Goal: Task Accomplishment & Management: Manage account settings

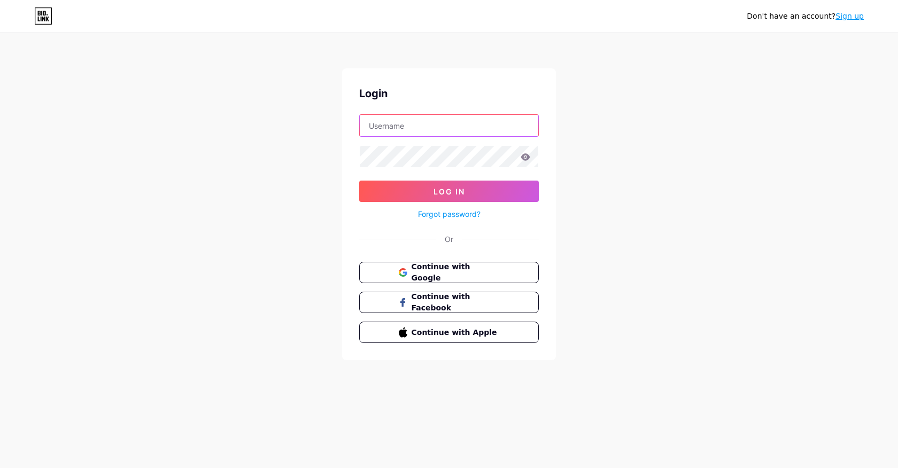
type input "evlsanat"
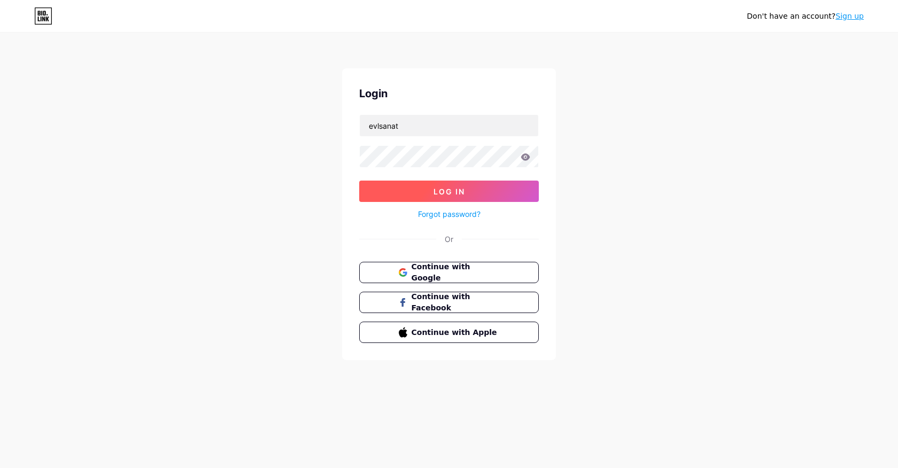
click at [494, 192] on button "Log In" at bounding box center [449, 191] width 180 height 21
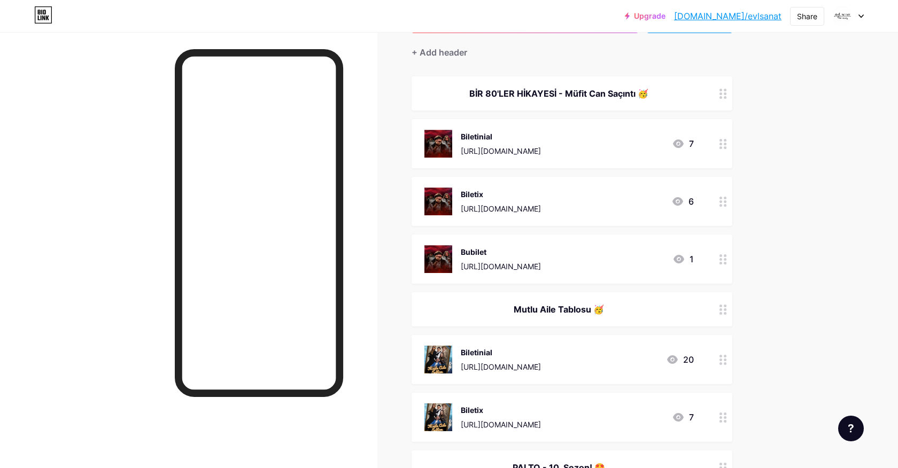
scroll to position [82, 0]
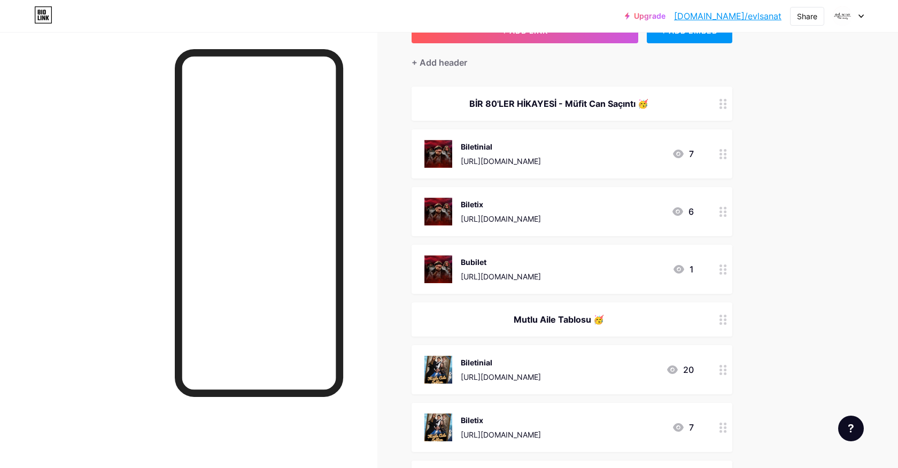
click at [721, 155] on icon at bounding box center [722, 154] width 7 height 10
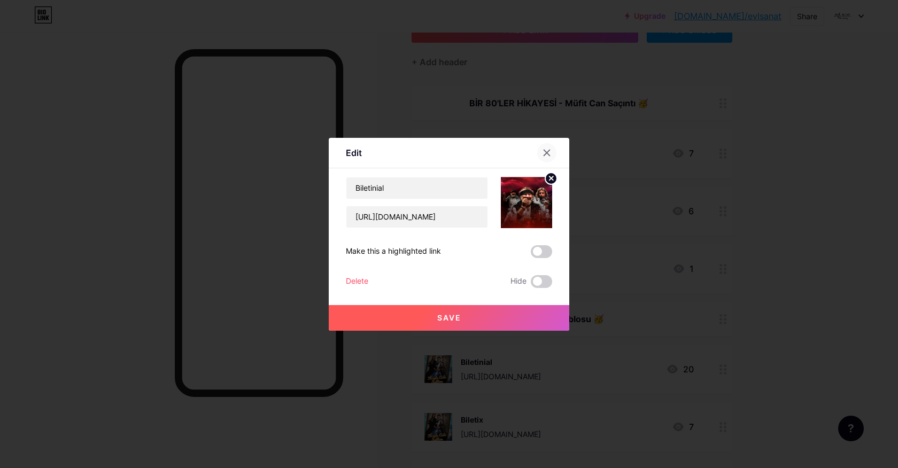
click at [549, 151] on icon at bounding box center [546, 153] width 9 height 9
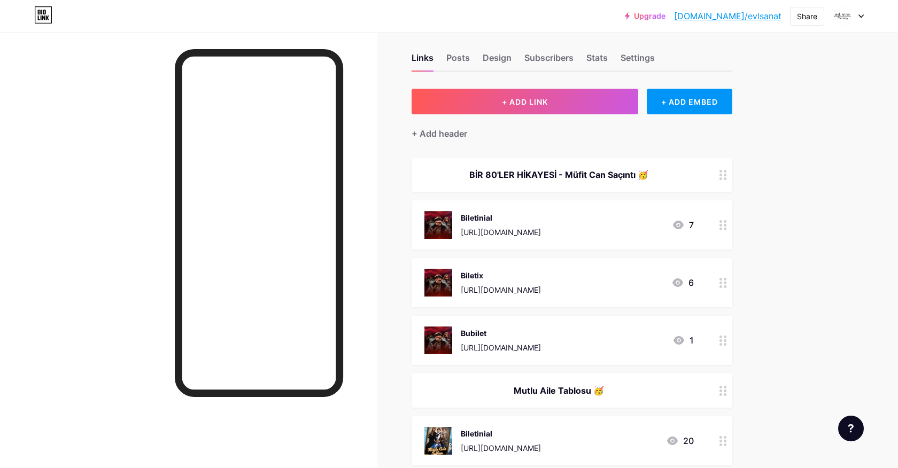
scroll to position [10, 0]
click at [534, 234] on div "[URL][DOMAIN_NAME]" at bounding box center [501, 232] width 80 height 11
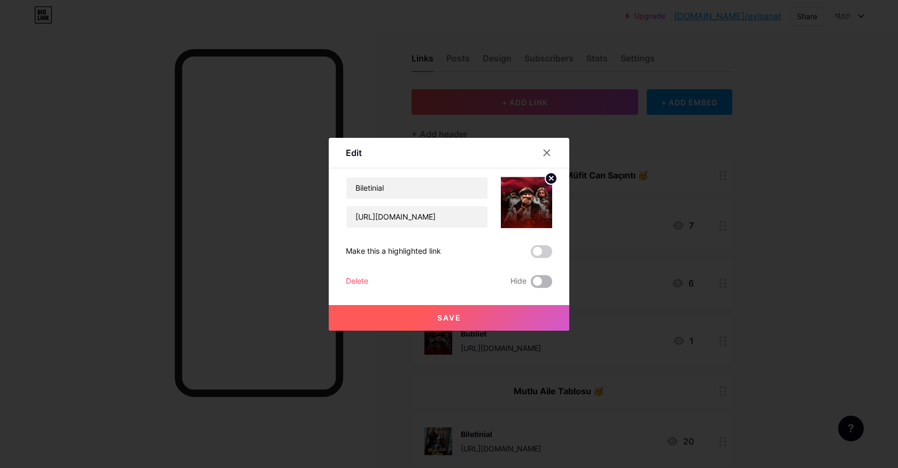
click at [540, 282] on span at bounding box center [541, 281] width 21 height 13
click at [531, 284] on input "checkbox" at bounding box center [531, 284] width 0 height 0
click at [485, 306] on button "Save" at bounding box center [449, 318] width 240 height 26
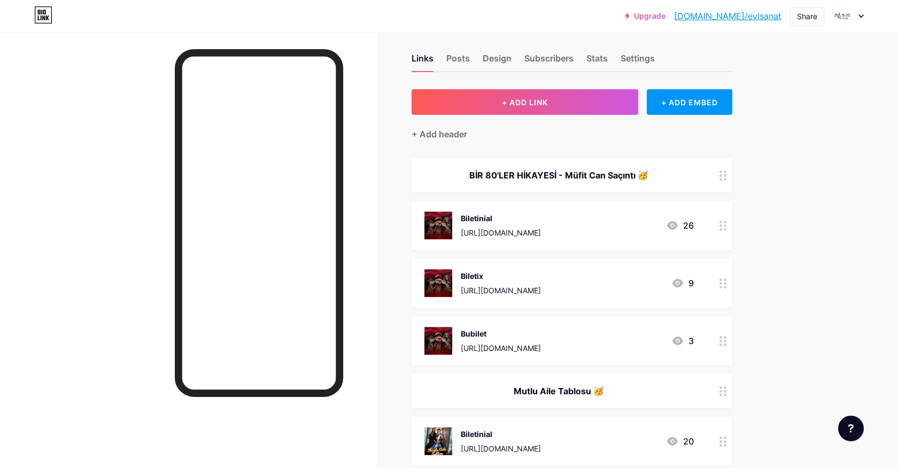
click at [589, 177] on div "BİR 80'LER HİKAYESİ - Müfit Can Saçıntı 🥳" at bounding box center [558, 175] width 269 height 13
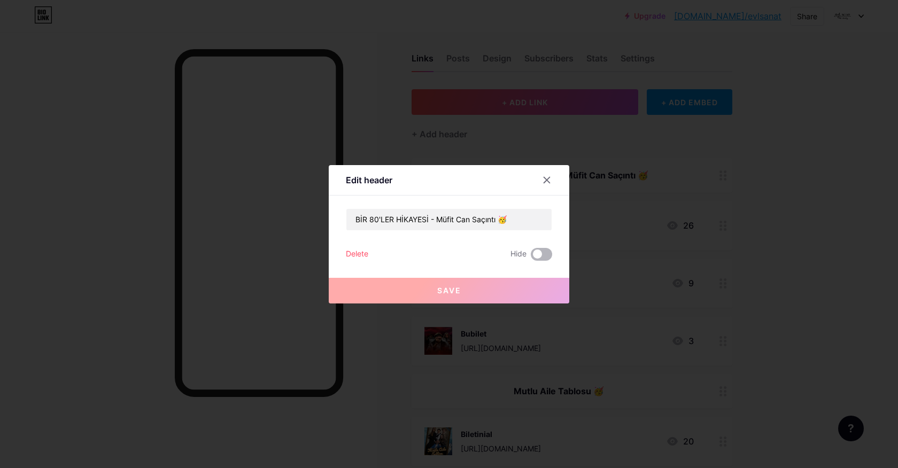
click at [532, 250] on span at bounding box center [541, 254] width 21 height 13
click at [531, 257] on input "checkbox" at bounding box center [531, 257] width 0 height 0
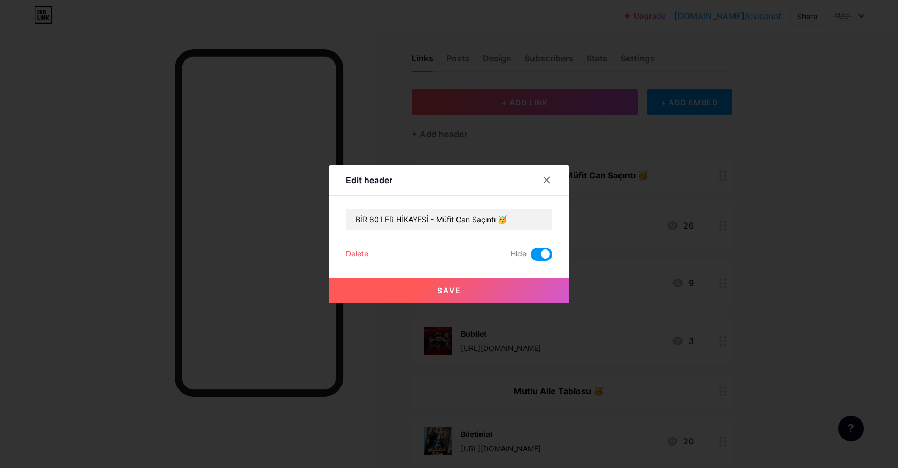
click at [522, 295] on button "Save" at bounding box center [449, 291] width 240 height 26
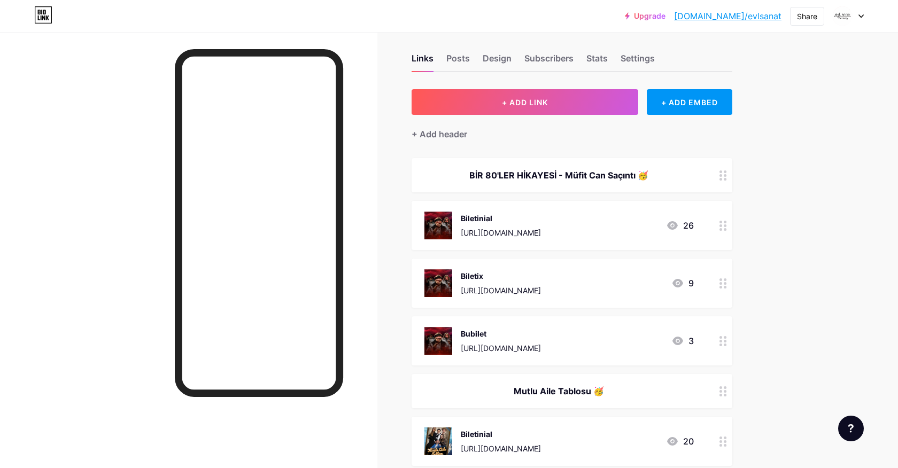
click at [541, 274] on div "Biletix" at bounding box center [501, 275] width 80 height 11
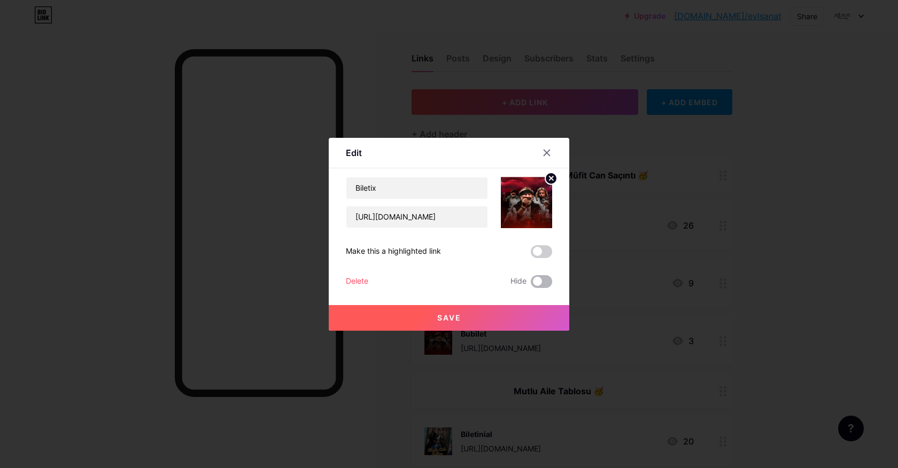
click at [543, 280] on span at bounding box center [541, 281] width 21 height 13
click at [531, 284] on input "checkbox" at bounding box center [531, 284] width 0 height 0
click at [521, 308] on button "Save" at bounding box center [449, 318] width 240 height 26
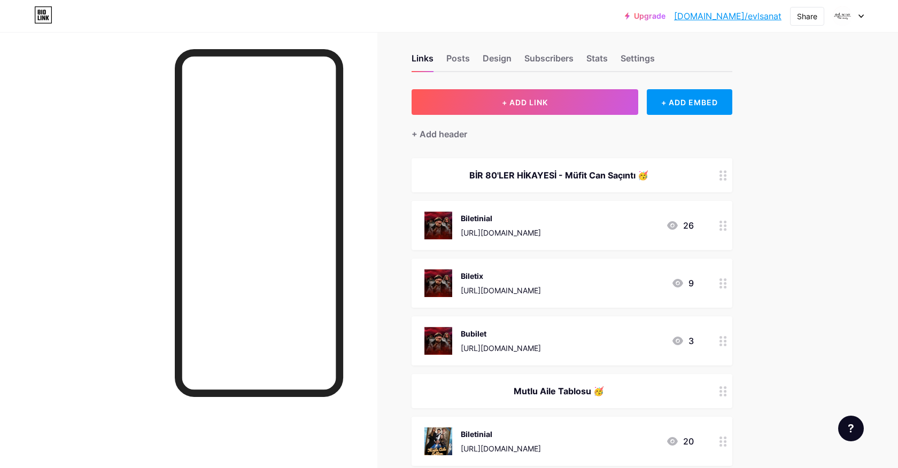
click at [552, 324] on div "Bubilet [URL][DOMAIN_NAME] 3" at bounding box center [572, 340] width 321 height 49
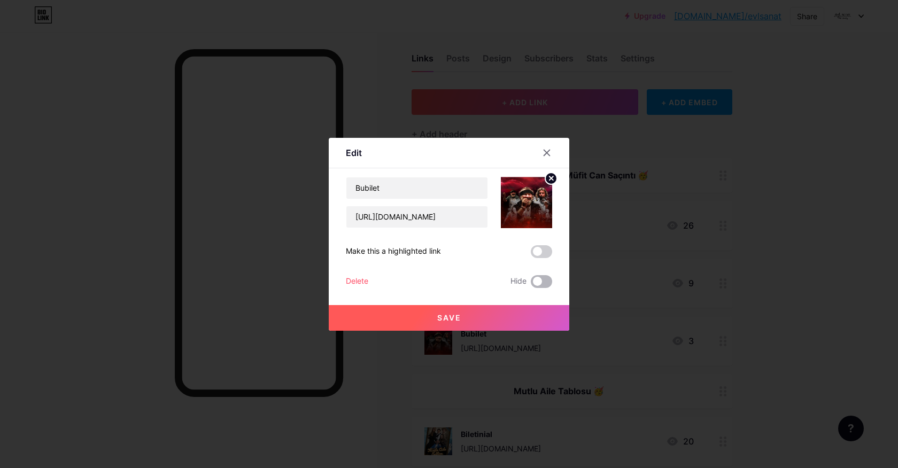
click at [542, 284] on span at bounding box center [541, 281] width 21 height 13
click at [531, 284] on input "checkbox" at bounding box center [531, 284] width 0 height 0
click at [507, 311] on button "Save" at bounding box center [449, 318] width 240 height 26
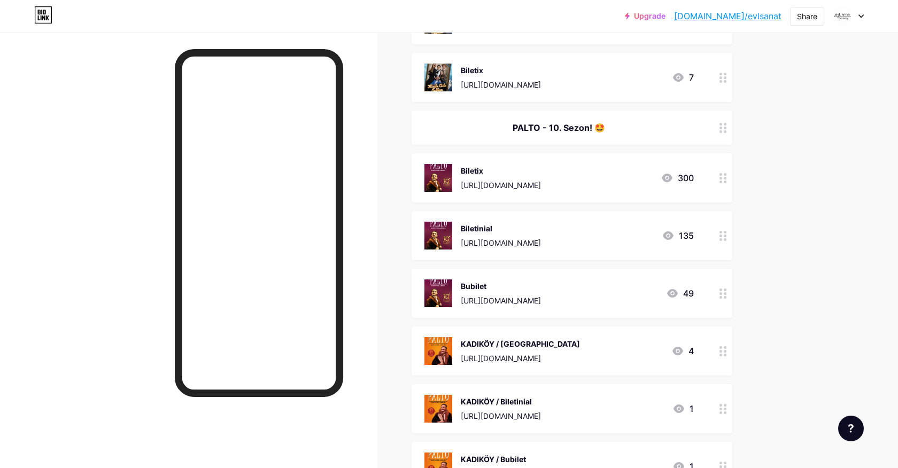
scroll to position [431, 0]
click at [629, 130] on div "PALTO - 10. Sezon! 🤩" at bounding box center [558, 128] width 269 height 13
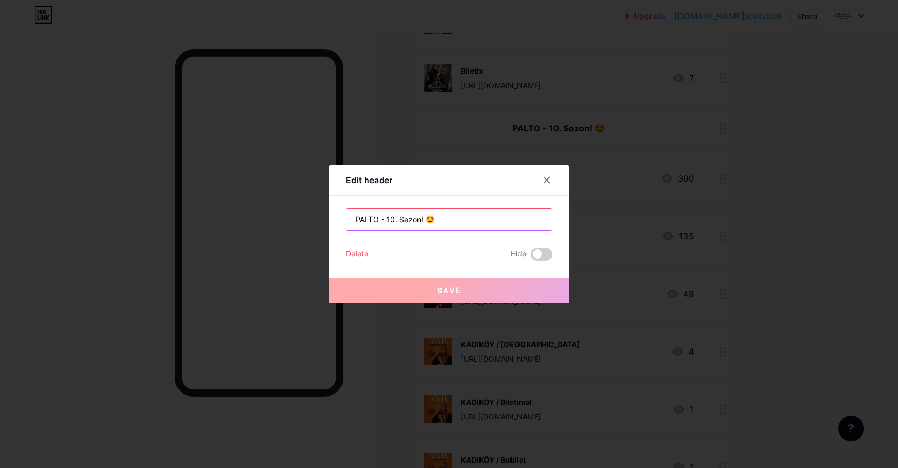
click at [394, 219] on input "PALTO - 10. Sezon! 🤩" at bounding box center [448, 219] width 205 height 21
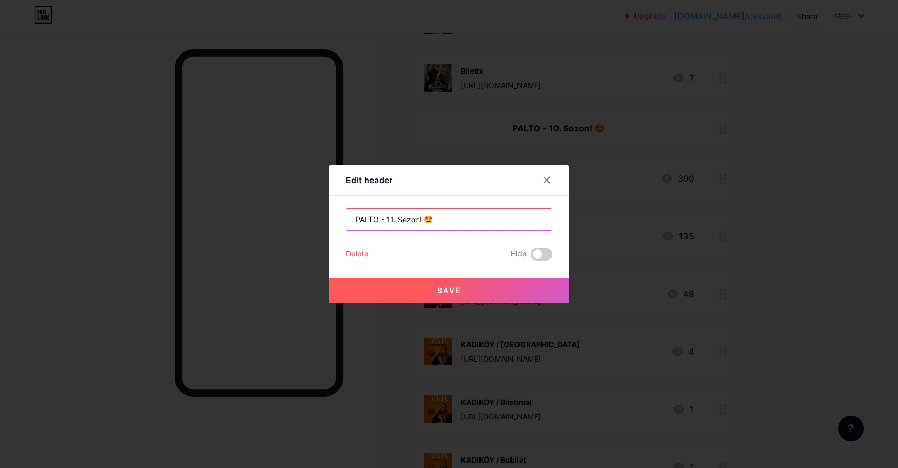
type input "PALTO - 11. Sezon! 🤩"
click at [487, 280] on button "Save" at bounding box center [449, 291] width 240 height 26
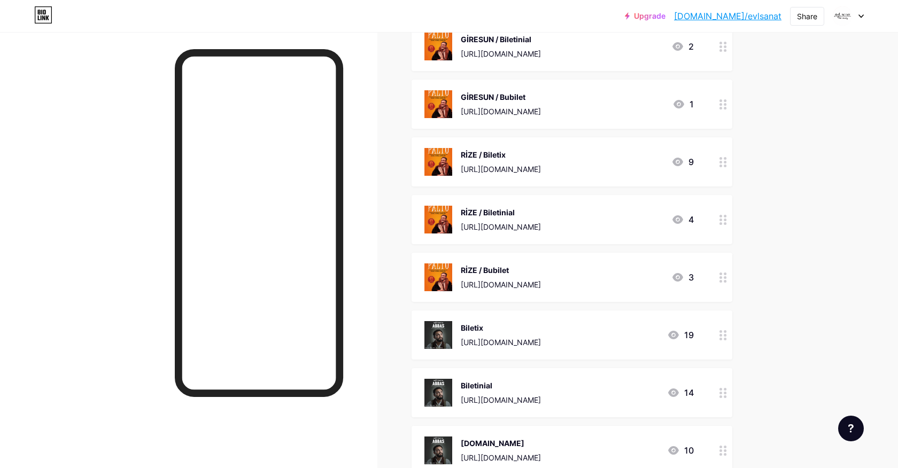
scroll to position [1953, 0]
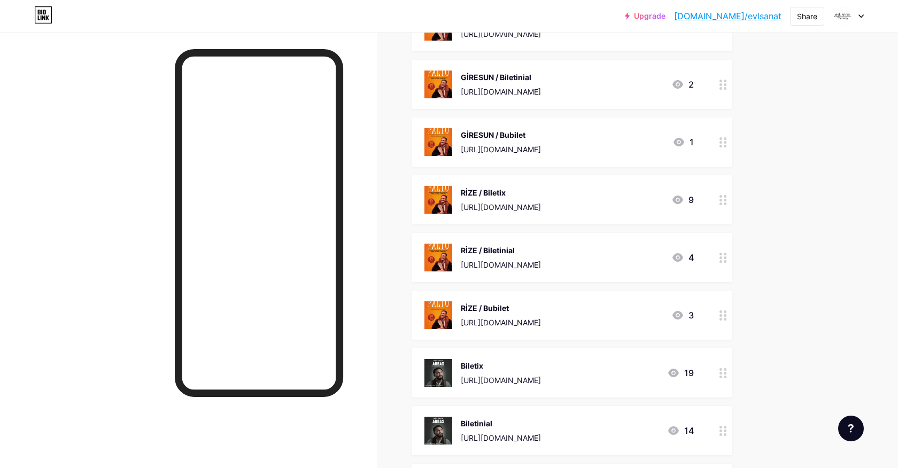
drag, startPoint x: 719, startPoint y: 301, endPoint x: 719, endPoint y: 269, distance: 31.5
click at [719, 269] on span "[PERSON_NAME]! 🫡 BİR 80'LER HİKAYESİ - Müfit Can Saçıntı 🥳 Biletinial [URL][DOM…" at bounding box center [572, 63] width 321 height 3696
click at [773, 344] on div "Links Posts Design Subscribers Stats Settings + ADD LINK + ADD EMBED + Add head…" at bounding box center [388, 89] width 777 height 4021
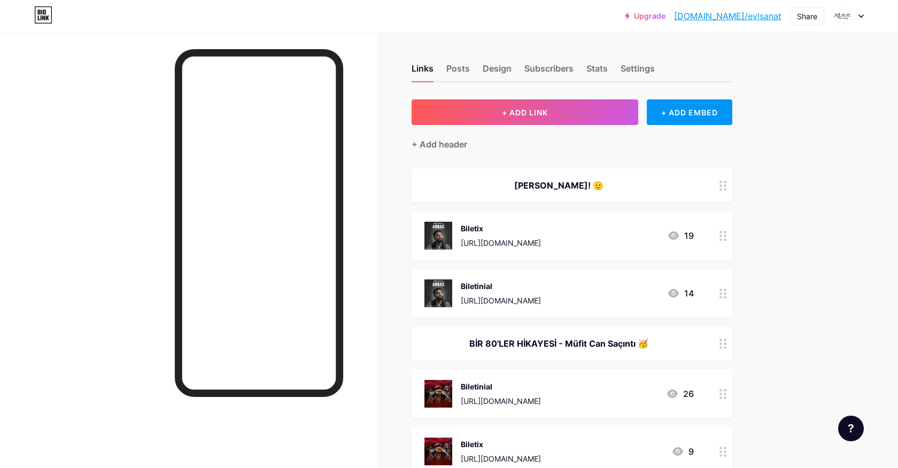
scroll to position [0, 0]
click at [541, 242] on div "[URL][DOMAIN_NAME]" at bounding box center [501, 242] width 80 height 11
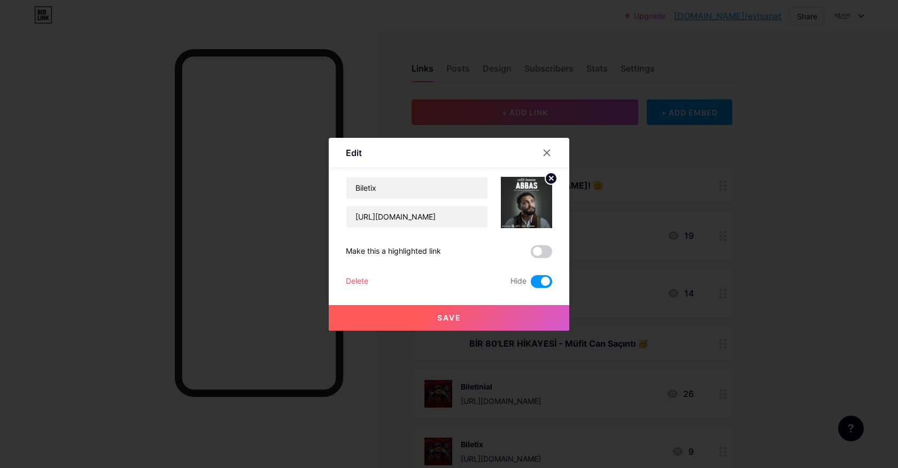
click at [544, 282] on span at bounding box center [541, 281] width 21 height 13
click at [531, 284] on input "checkbox" at bounding box center [531, 284] width 0 height 0
click at [520, 311] on button "Save" at bounding box center [449, 318] width 240 height 26
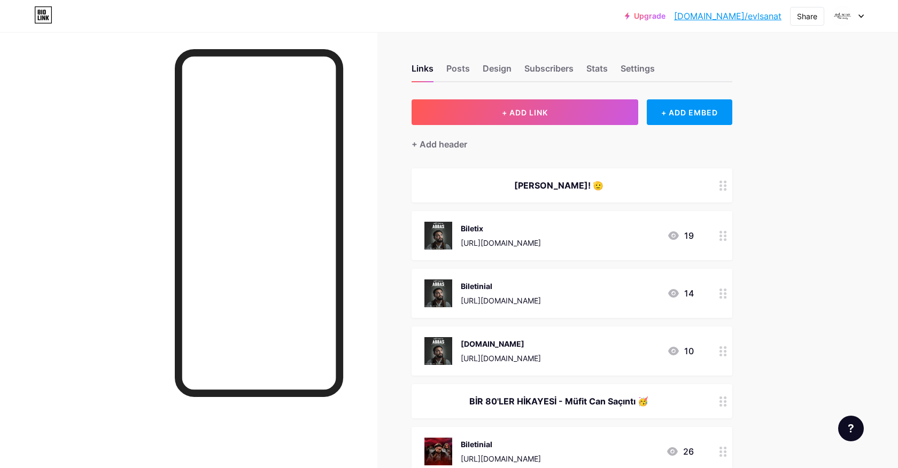
click at [721, 352] on circle at bounding box center [720, 351] width 3 height 3
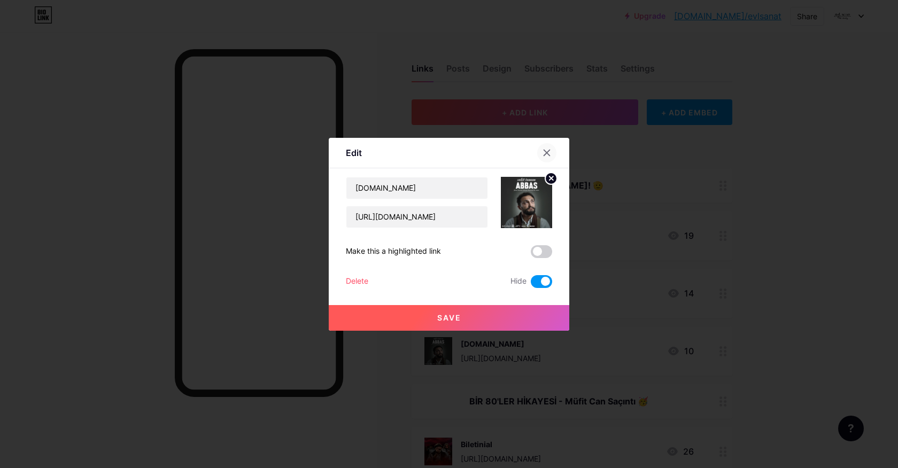
click at [552, 153] on div at bounding box center [546, 152] width 19 height 19
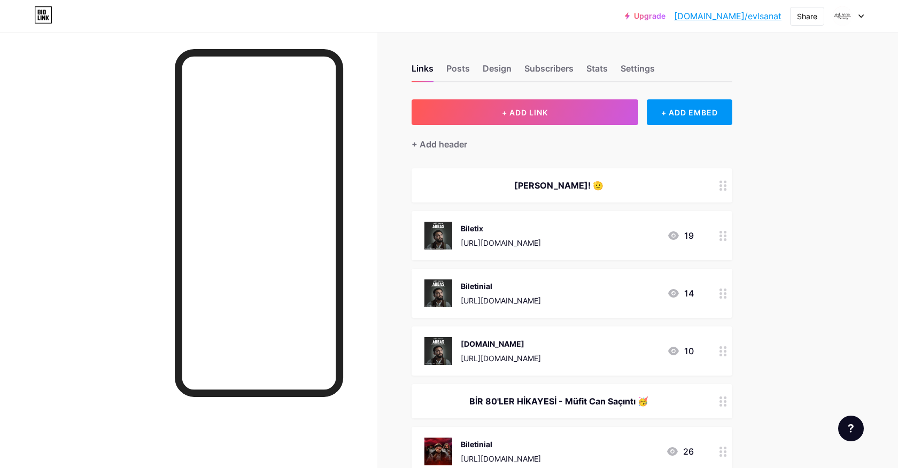
click at [720, 238] on icon at bounding box center [722, 236] width 7 height 10
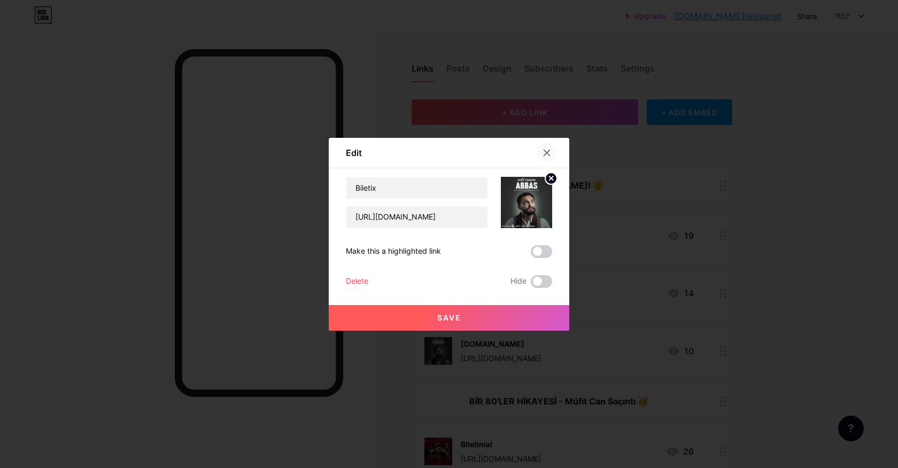
click at [549, 150] on icon at bounding box center [547, 153] width 6 height 6
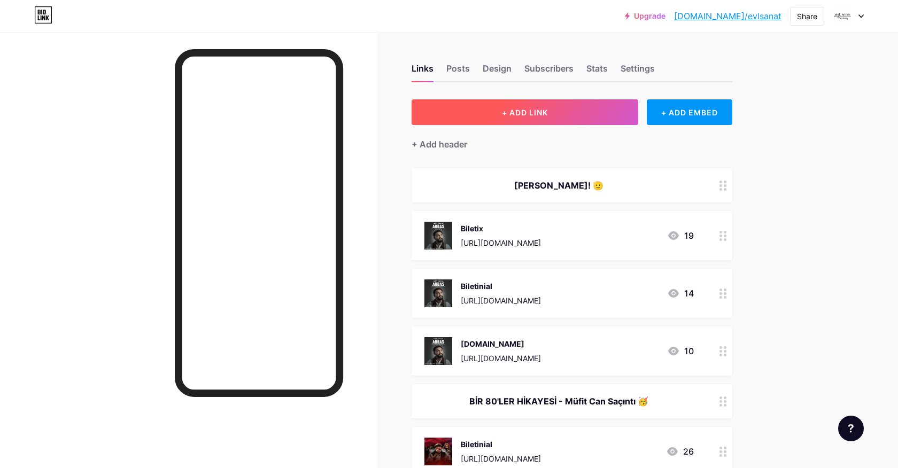
click at [510, 111] on span "+ ADD LINK" at bounding box center [525, 112] width 46 height 9
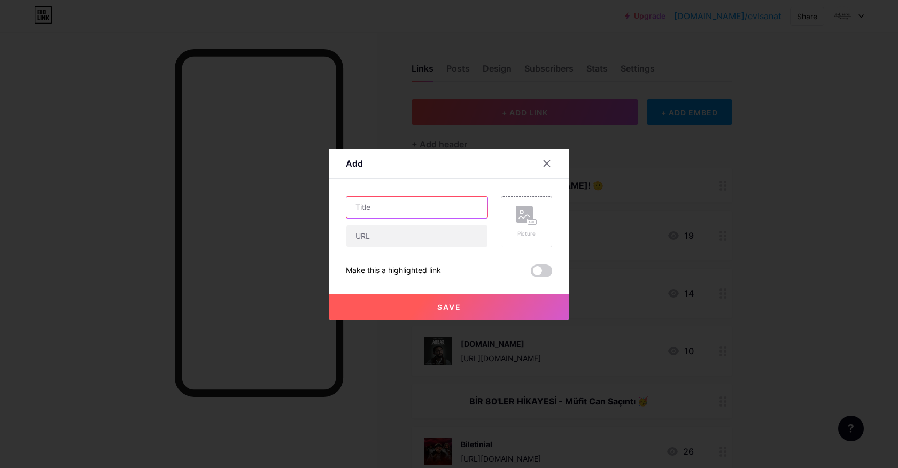
click at [401, 211] on input "text" at bounding box center [416, 207] width 141 height 21
type input "Bubilet"
click at [409, 245] on input "text" at bounding box center [416, 236] width 141 height 21
paste input "[URL][DOMAIN_NAME]"
drag, startPoint x: 363, startPoint y: 236, endPoint x: 348, endPoint y: 237, distance: 15.0
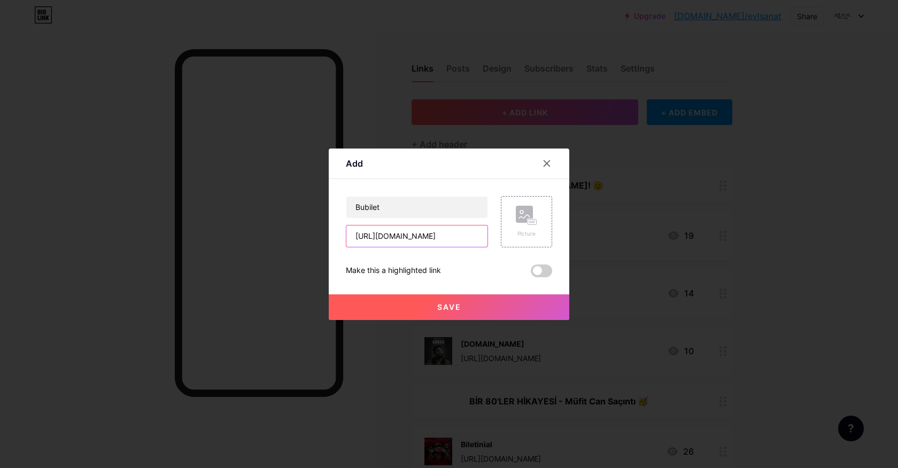
click at [348, 237] on input "[URL][DOMAIN_NAME]" at bounding box center [416, 236] width 141 height 21
click at [393, 234] on input "[URL][DOMAIN_NAME]" at bounding box center [416, 236] width 141 height 21
type input "[URL][DOMAIN_NAME]"
click at [527, 224] on rect at bounding box center [532, 222] width 10 height 6
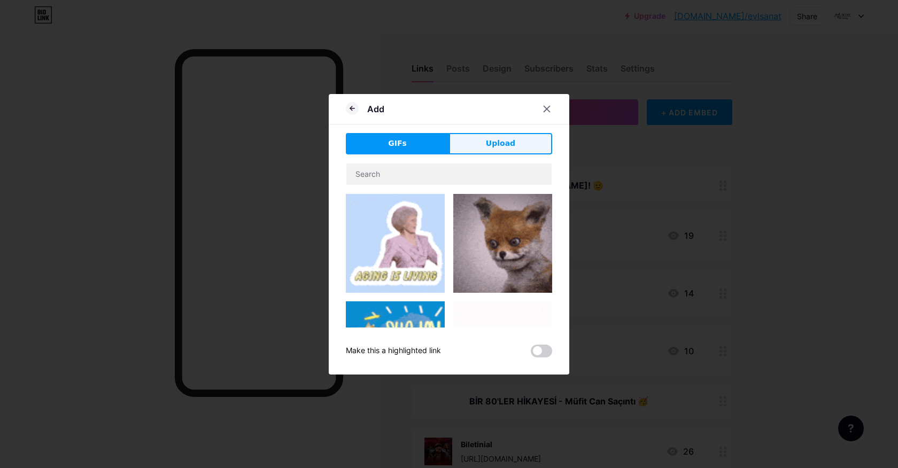
click at [501, 137] on button "Upload" at bounding box center [500, 143] width 103 height 21
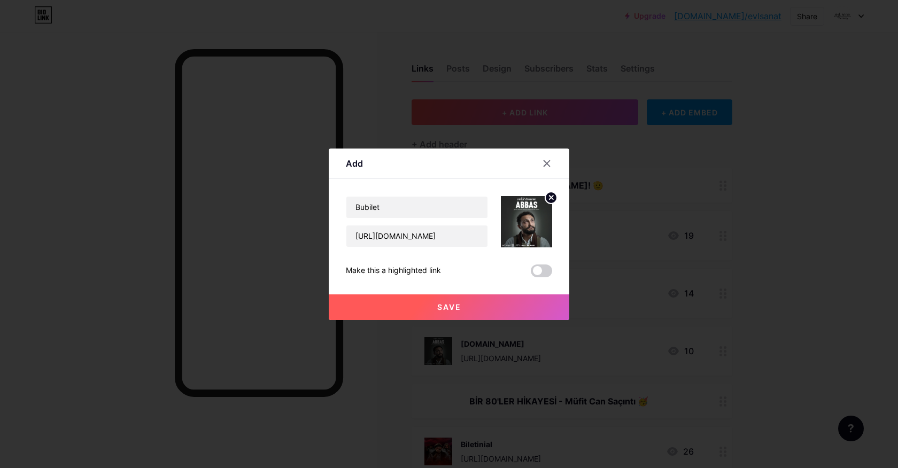
click at [463, 305] on button "Save" at bounding box center [449, 307] width 240 height 26
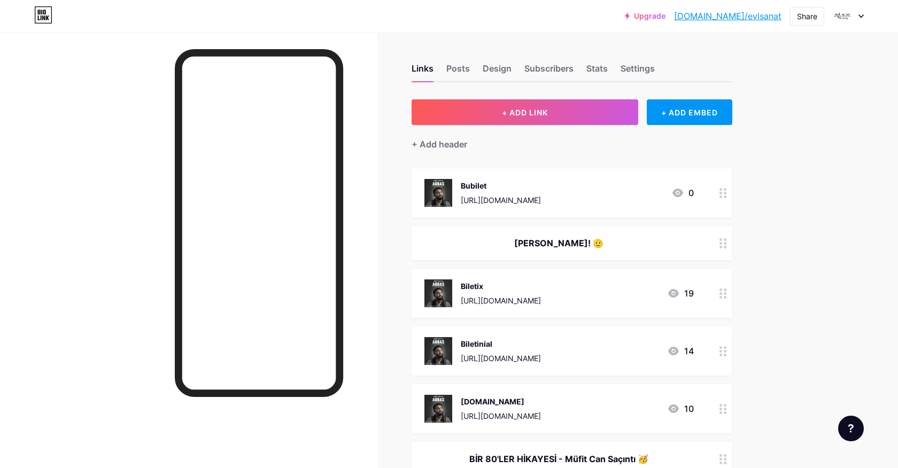
drag, startPoint x: 576, startPoint y: 186, endPoint x: 571, endPoint y: 289, distance: 102.7
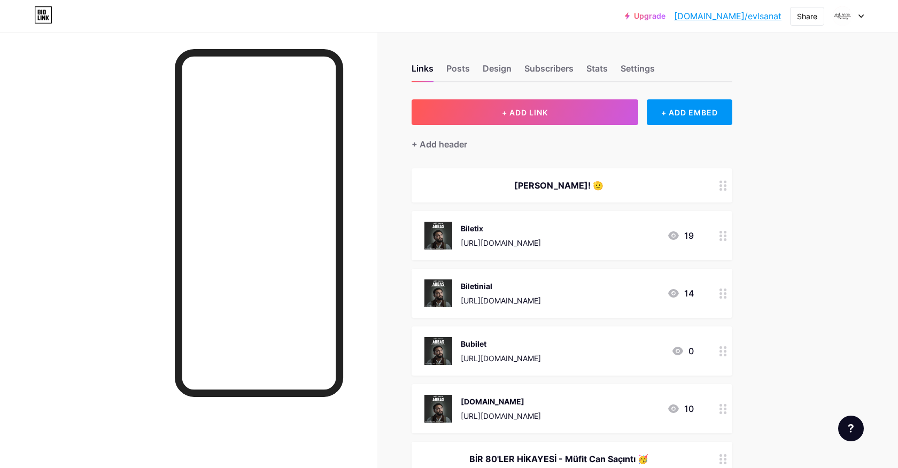
click at [722, 236] on icon at bounding box center [722, 236] width 7 height 10
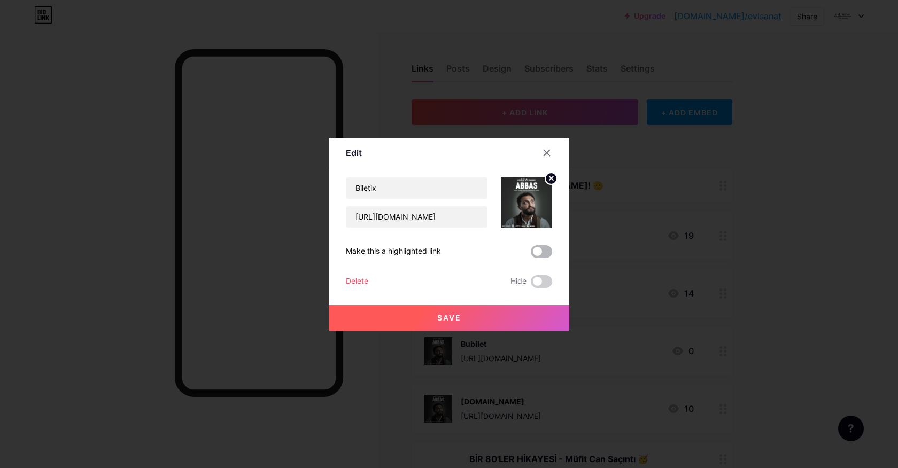
click at [548, 249] on span at bounding box center [541, 251] width 21 height 13
click at [531, 254] on input "checkbox" at bounding box center [531, 254] width 0 height 0
click at [503, 313] on button "Save" at bounding box center [449, 318] width 240 height 26
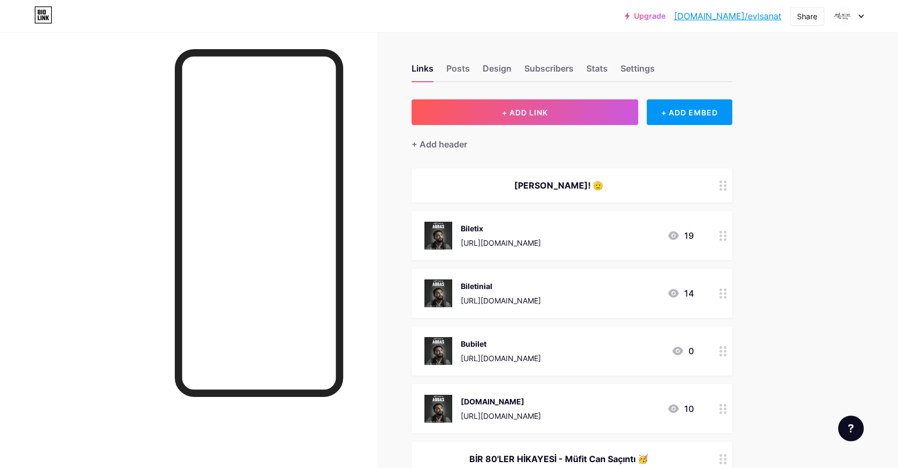
click at [591, 182] on div "[PERSON_NAME]! 🫡" at bounding box center [558, 185] width 269 height 13
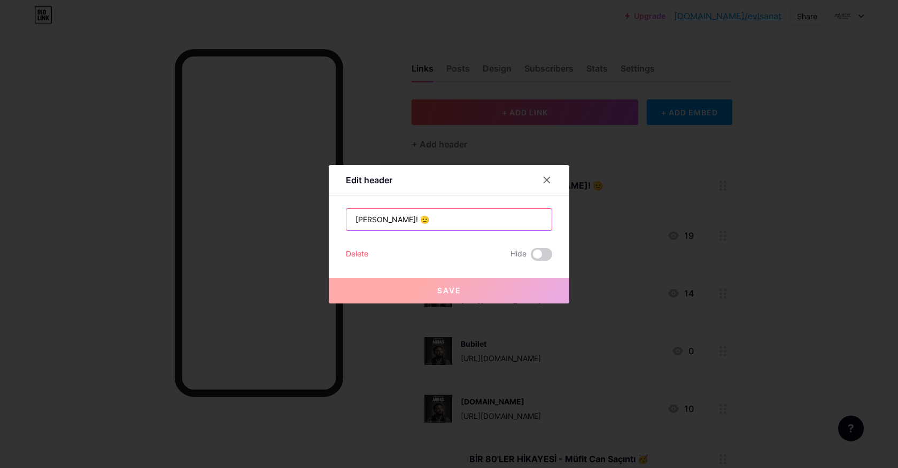
click at [406, 218] on input "[PERSON_NAME]! 🫡" at bounding box center [448, 219] width 205 height 21
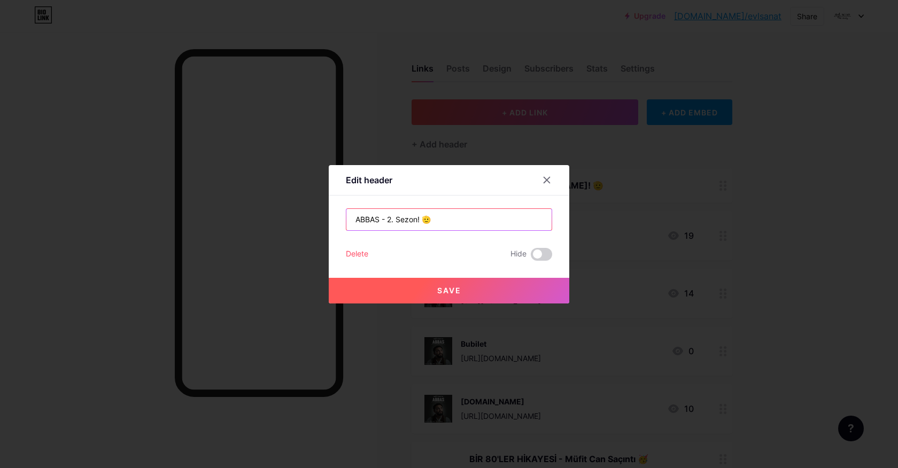
type input "ABBAS - 2. Sezon! 🫡"
click at [480, 284] on button "Save" at bounding box center [449, 291] width 240 height 26
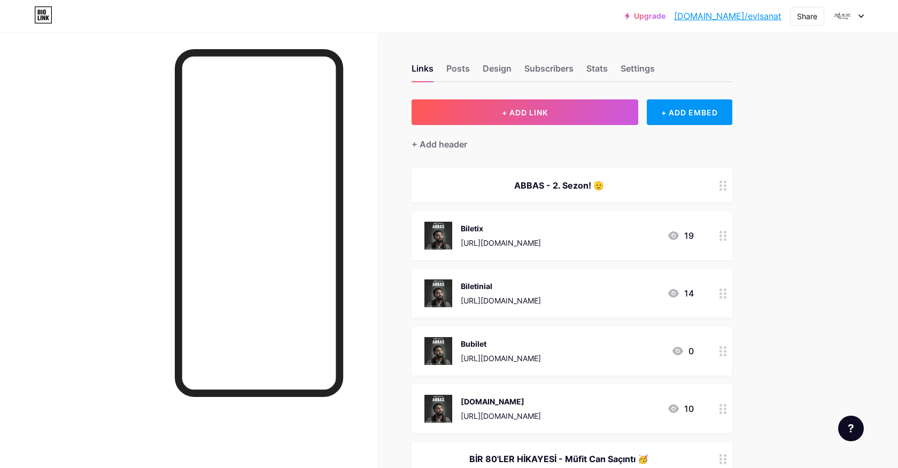
click at [553, 190] on div "ABBAS - 2. Sezon! 🫡" at bounding box center [558, 185] width 269 height 13
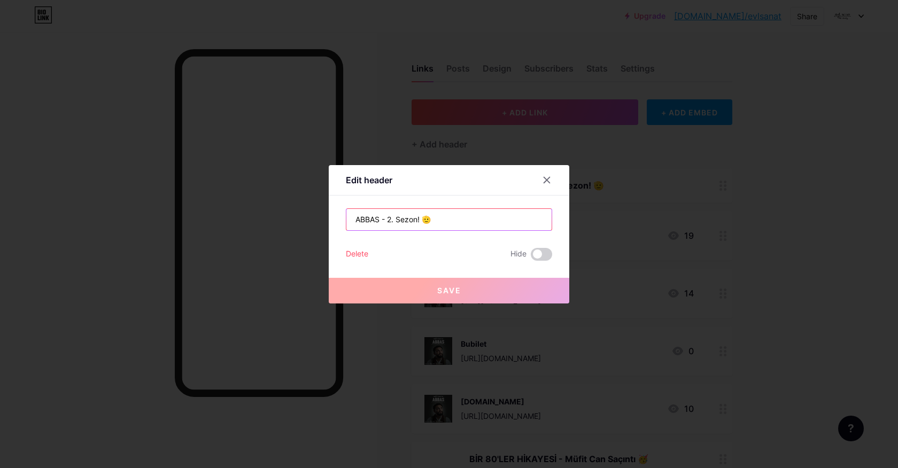
click at [354, 221] on input "ABBAS - 2. Sezon! 🫡" at bounding box center [448, 219] width 205 height 21
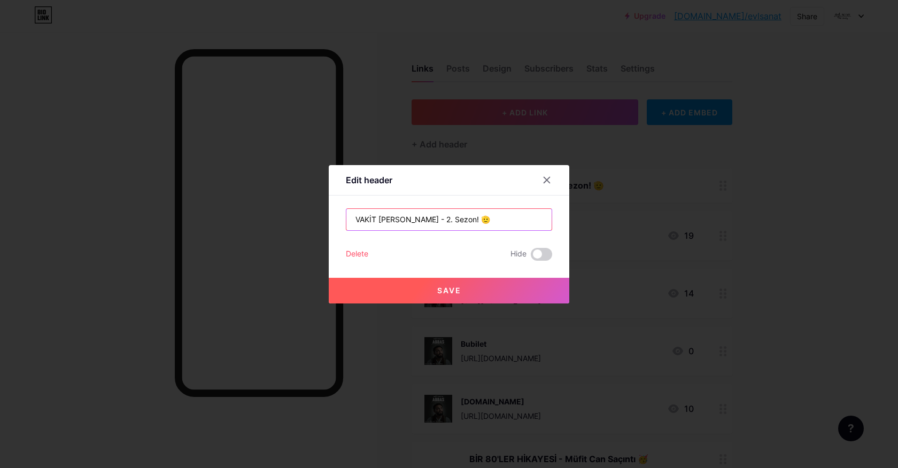
type input "VAKİT [PERSON_NAME] - 2. Sezon! 🫡"
click at [468, 292] on button "Save" at bounding box center [449, 291] width 240 height 26
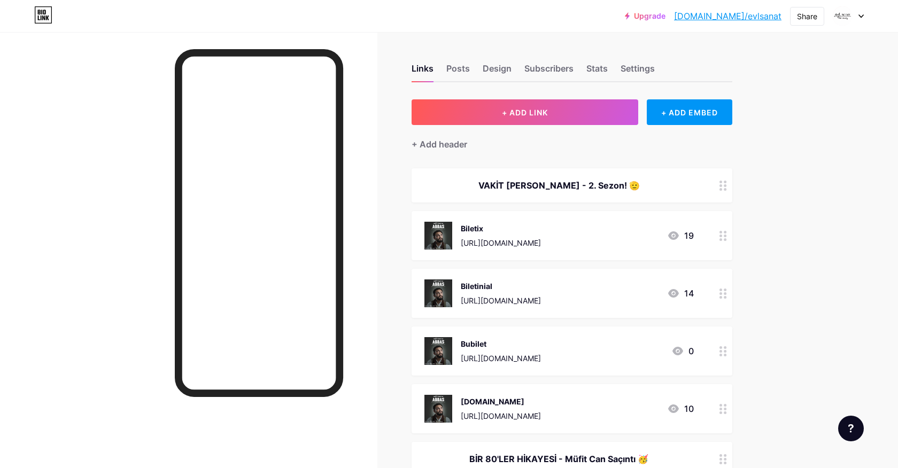
click at [515, 188] on div "VAKİT [PERSON_NAME] - 2. Sezon! 🫡" at bounding box center [558, 185] width 269 height 13
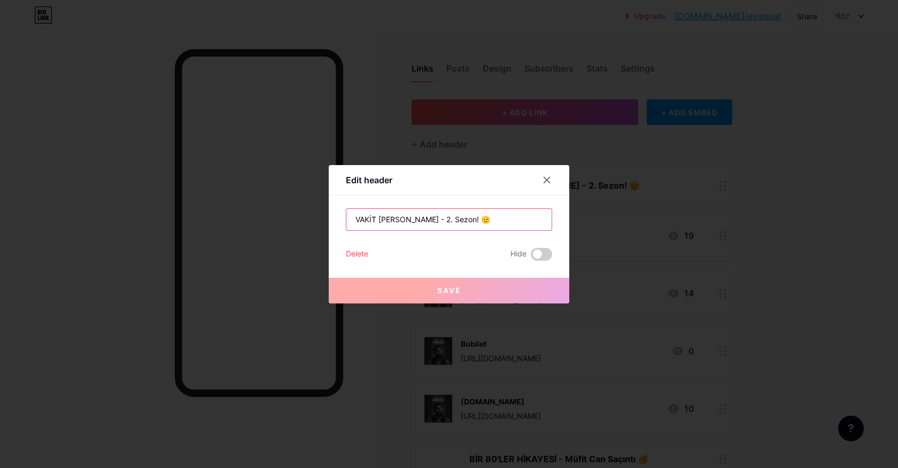
drag, startPoint x: 433, startPoint y: 218, endPoint x: 364, endPoint y: 218, distance: 68.9
click at [364, 218] on input "VAKİT [PERSON_NAME] - 2. Sezon! 🫡" at bounding box center [448, 219] width 205 height 21
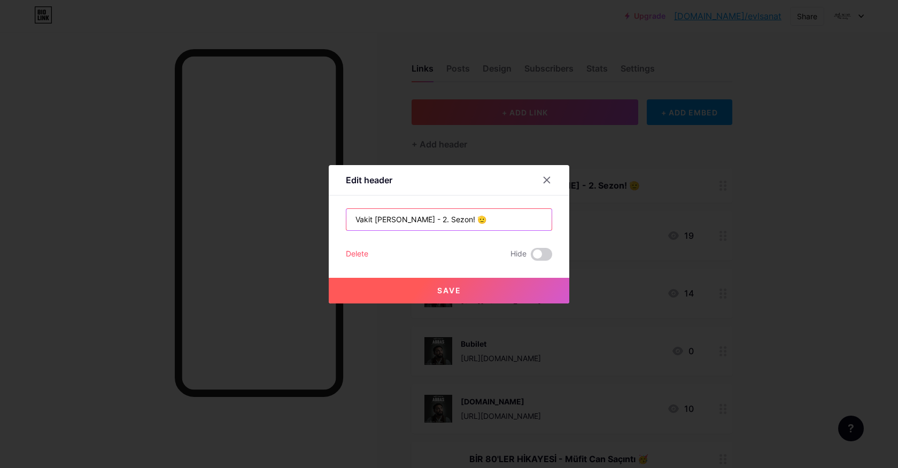
type input "Vakit [PERSON_NAME] - 2. Sezon! 🫡"
click at [449, 292] on span "Save" at bounding box center [449, 290] width 24 height 9
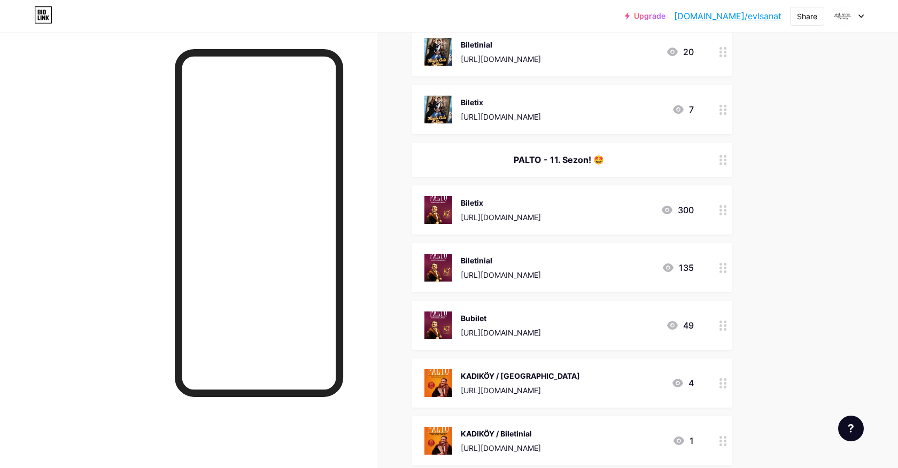
scroll to position [644, 0]
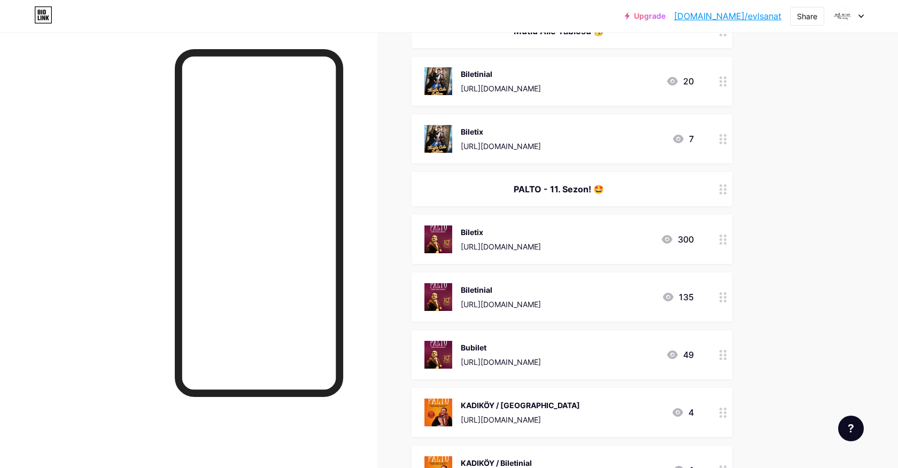
click at [565, 188] on div "PALTO - 11. Sezon! 🤩" at bounding box center [558, 189] width 269 height 13
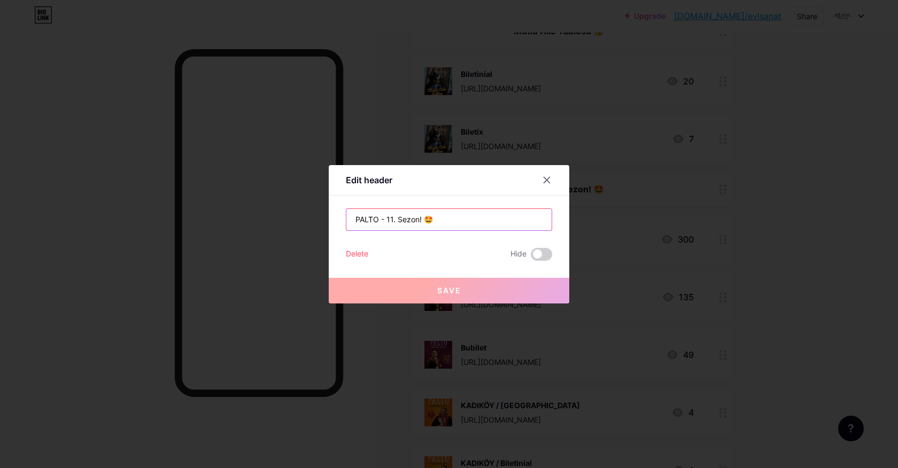
click at [368, 218] on input "PALTO - 11. Sezon! 🤩" at bounding box center [448, 219] width 205 height 21
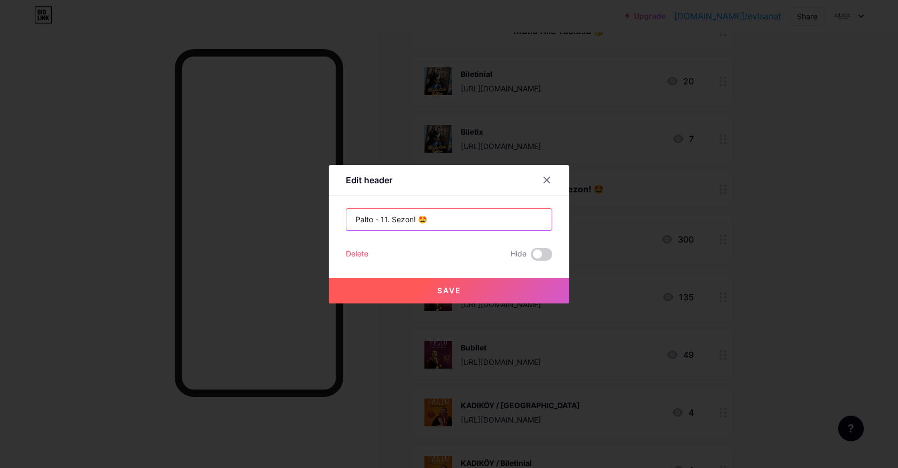
type input "Palto - 11. Sezon! 🤩"
click at [503, 289] on button "Save" at bounding box center [449, 291] width 240 height 26
